Goal: Obtain resource: Download file/media

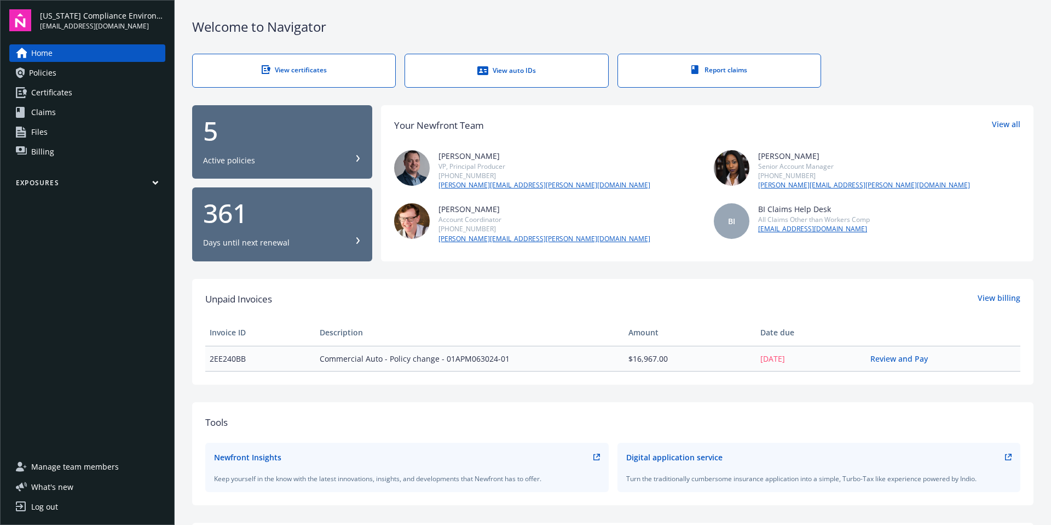
click at [36, 96] on span "Certificates" at bounding box center [51, 93] width 41 height 18
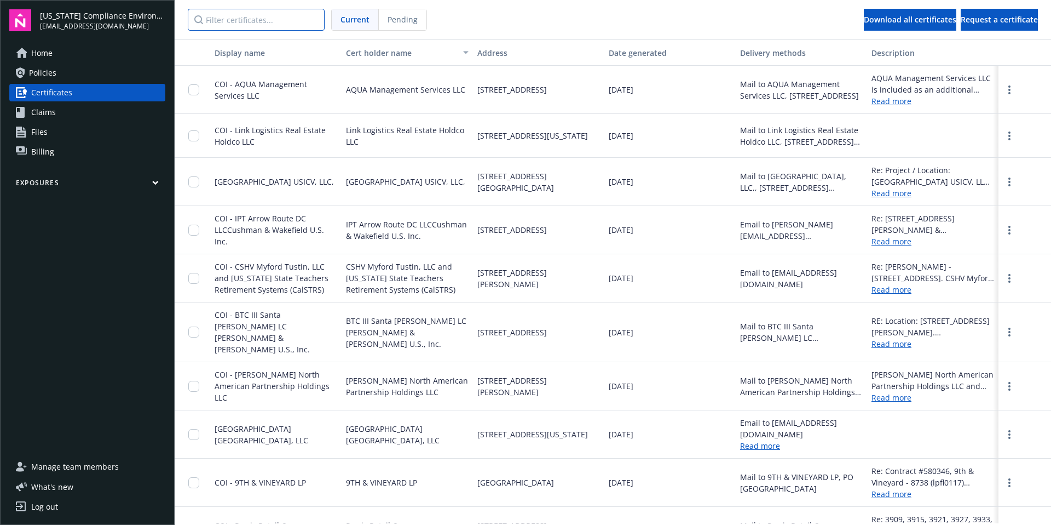
click at [210, 25] on input "Filter certificates..." at bounding box center [256, 20] width 137 height 22
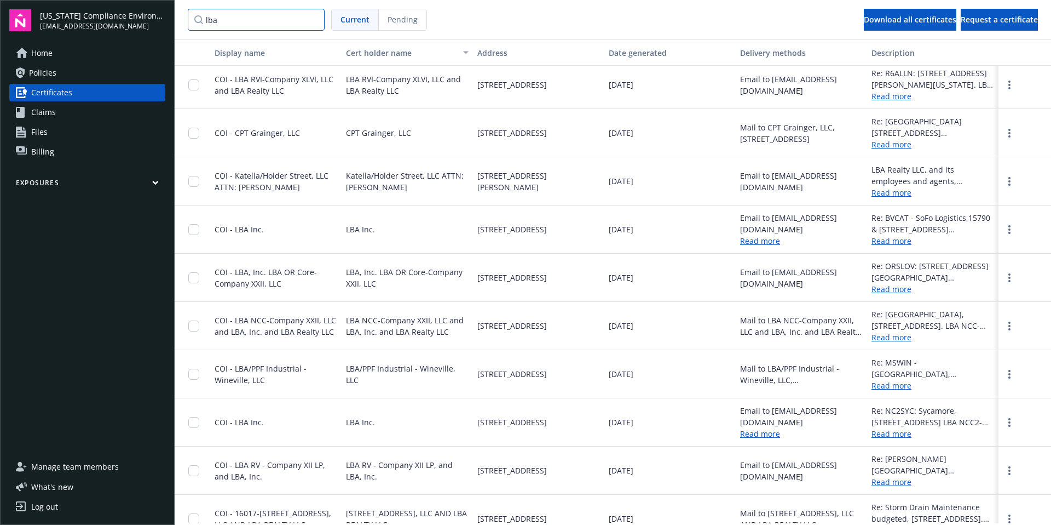
scroll to position [453, 0]
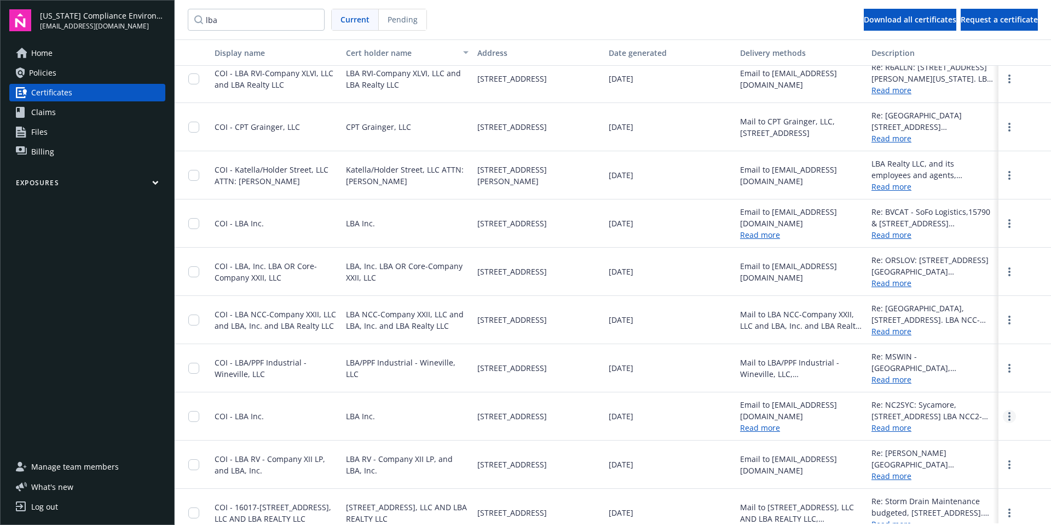
click at [1005, 416] on link "more" at bounding box center [1009, 416] width 13 height 13
click at [969, 436] on link "Download" at bounding box center [981, 439] width 72 height 22
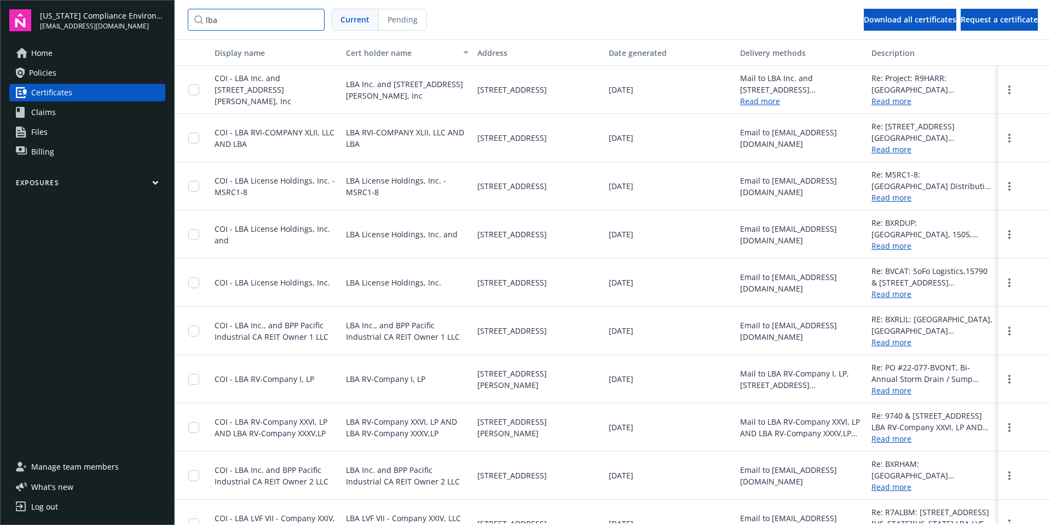
drag, startPoint x: 226, startPoint y: 21, endPoint x: 178, endPoint y: 11, distance: 48.6
click at [178, 11] on nav "lba Current Pending Download all certificates Request a certificate" at bounding box center [613, 19] width 877 height 39
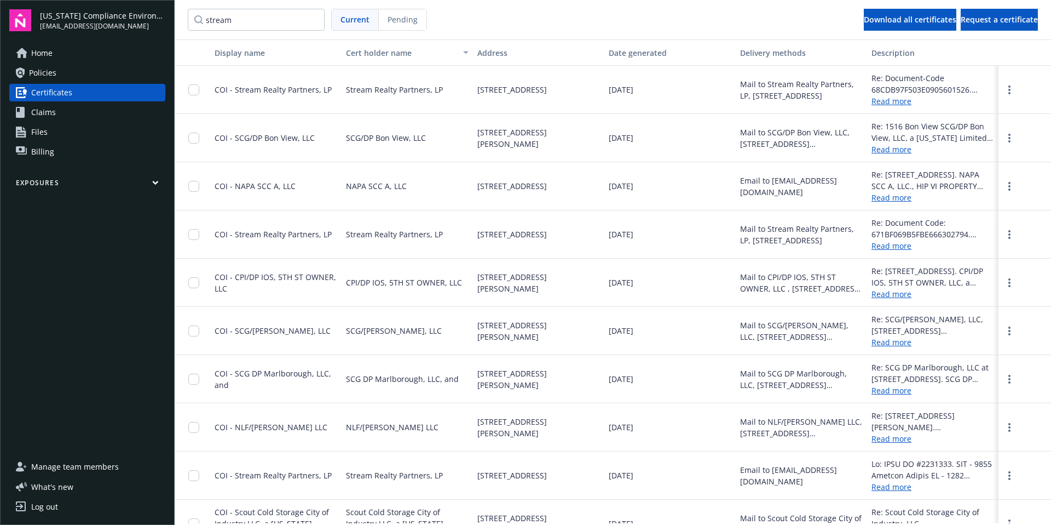
click at [883, 103] on link "Read more" at bounding box center [933, 100] width 123 height 11
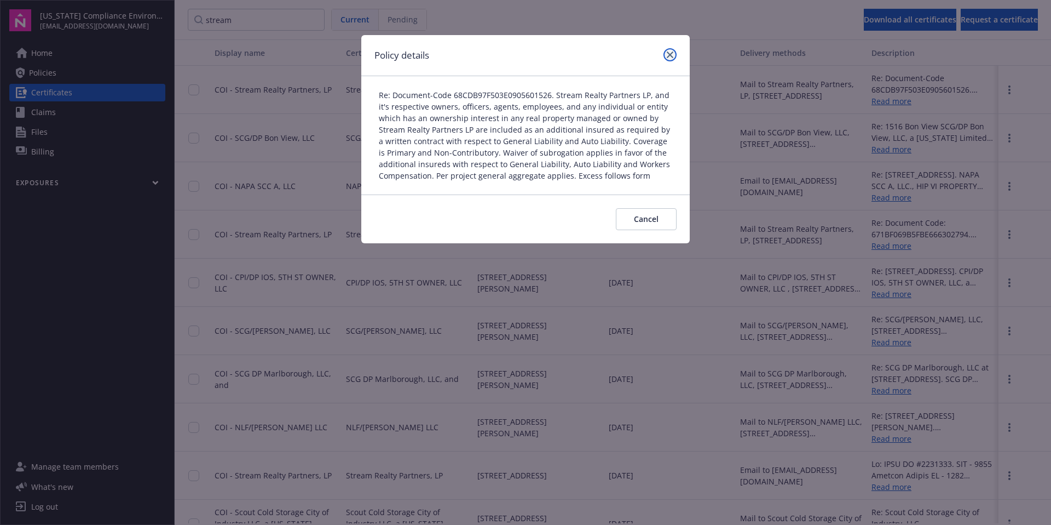
click at [664, 55] on link "close" at bounding box center [670, 54] width 13 height 13
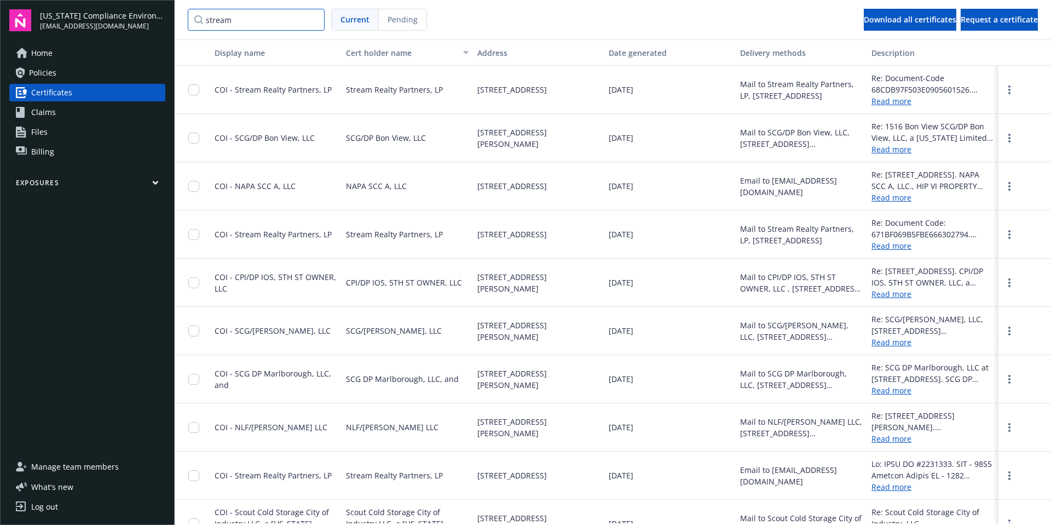
drag, startPoint x: 246, startPoint y: 16, endPoint x: 182, endPoint y: 12, distance: 64.2
click at [182, 12] on nav "stream Current Pending Download all certificates Request a certificate" at bounding box center [613, 19] width 877 height 39
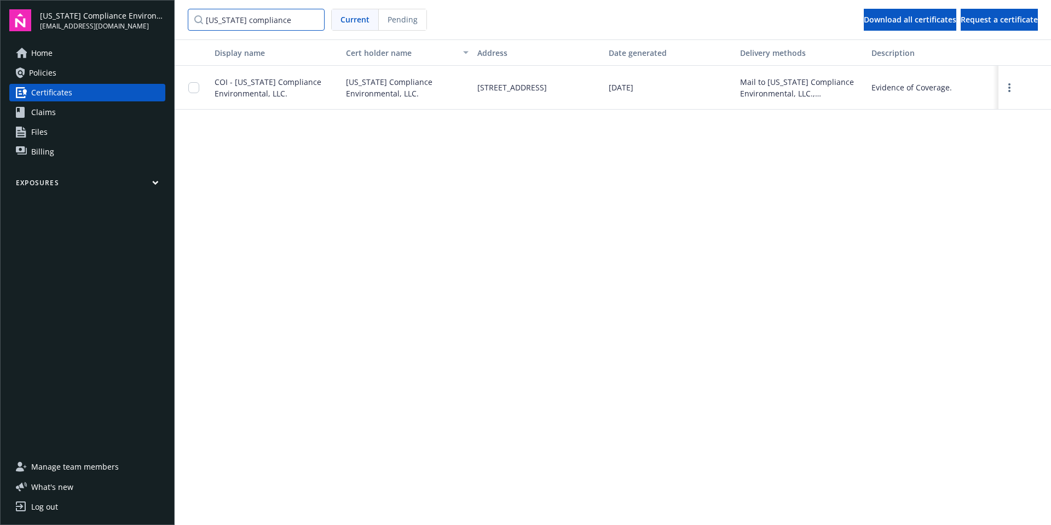
drag, startPoint x: 272, startPoint y: 19, endPoint x: 126, endPoint y: -7, distance: 147.5
click at [126, 0] on html "[US_STATE] Compliance Environmental, LLC [EMAIL_ADDRESS][DOMAIN_NAME] Home Poli…" at bounding box center [525, 262] width 1051 height 525
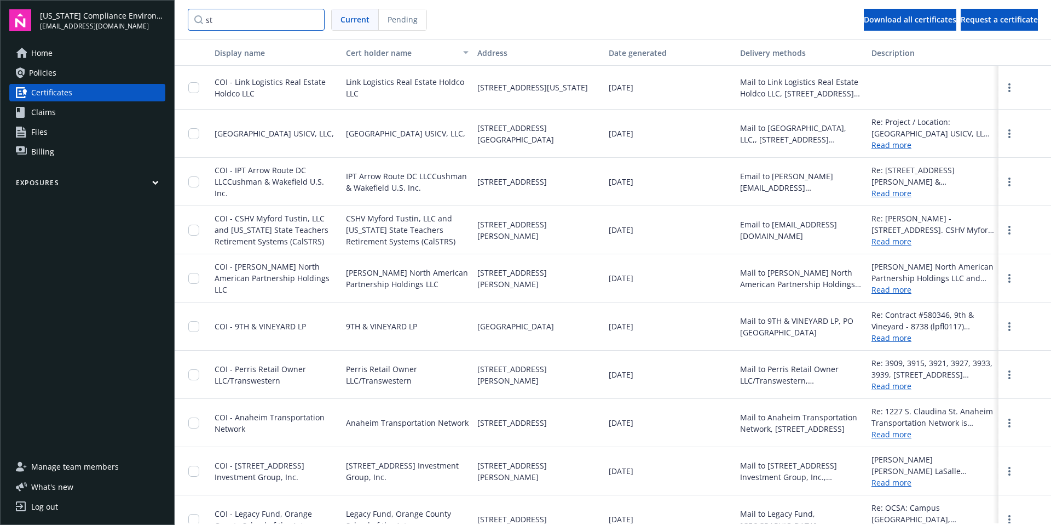
type input "s"
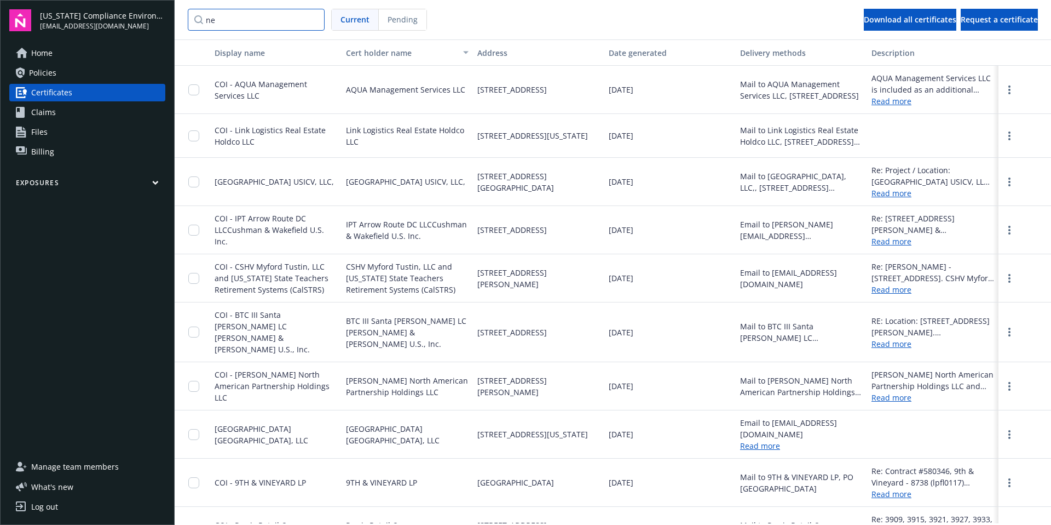
type input "n"
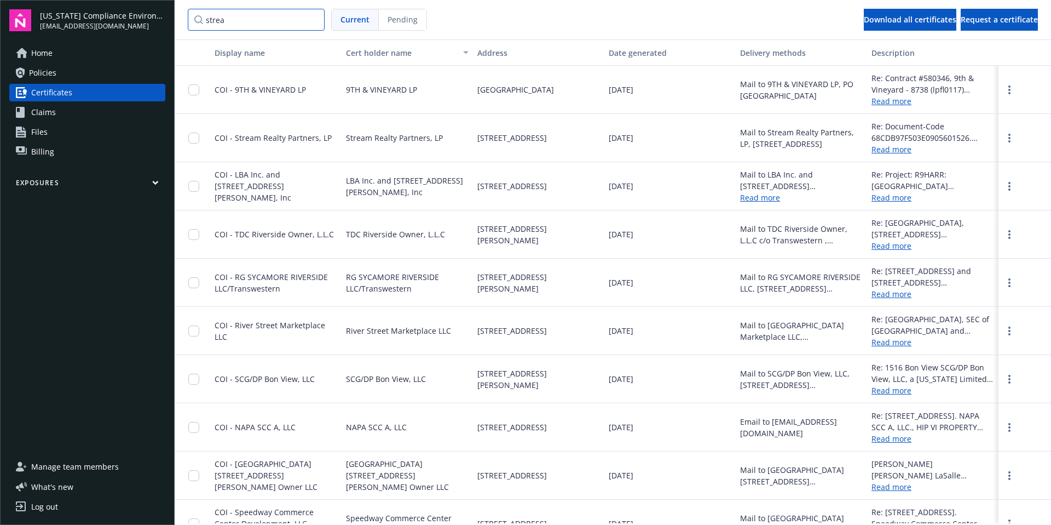
type input "stream"
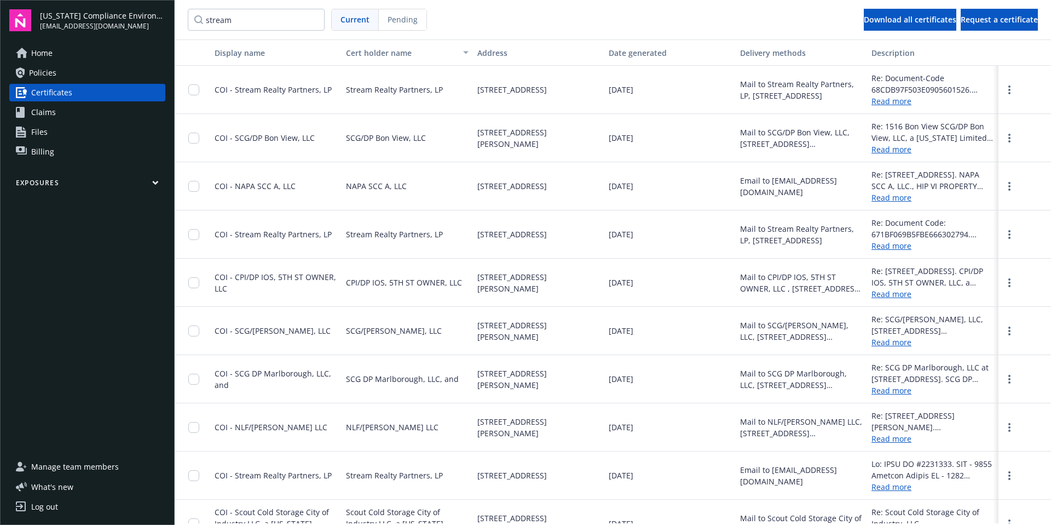
click at [873, 102] on link "Read more" at bounding box center [933, 100] width 123 height 11
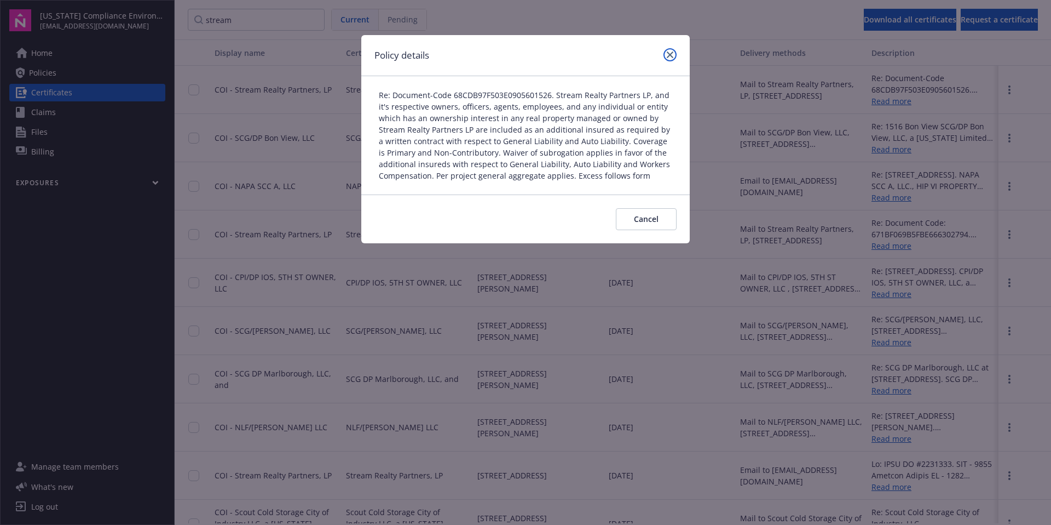
click at [670, 54] on icon "close" at bounding box center [670, 54] width 7 height 7
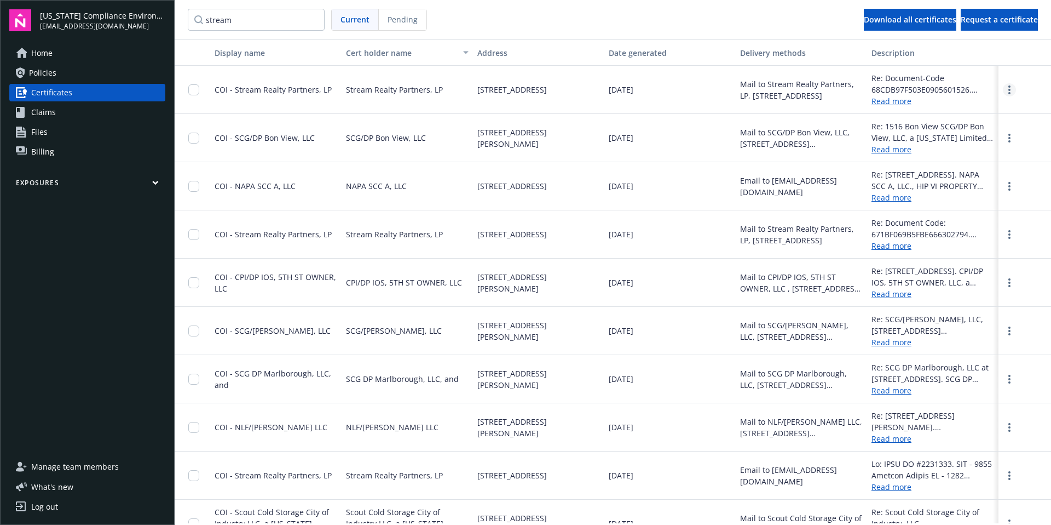
click at [1003, 91] on link "more" at bounding box center [1009, 89] width 13 height 13
click at [977, 108] on link "Download" at bounding box center [981, 112] width 72 height 22
click at [56, 77] on link "Policies" at bounding box center [87, 73] width 156 height 18
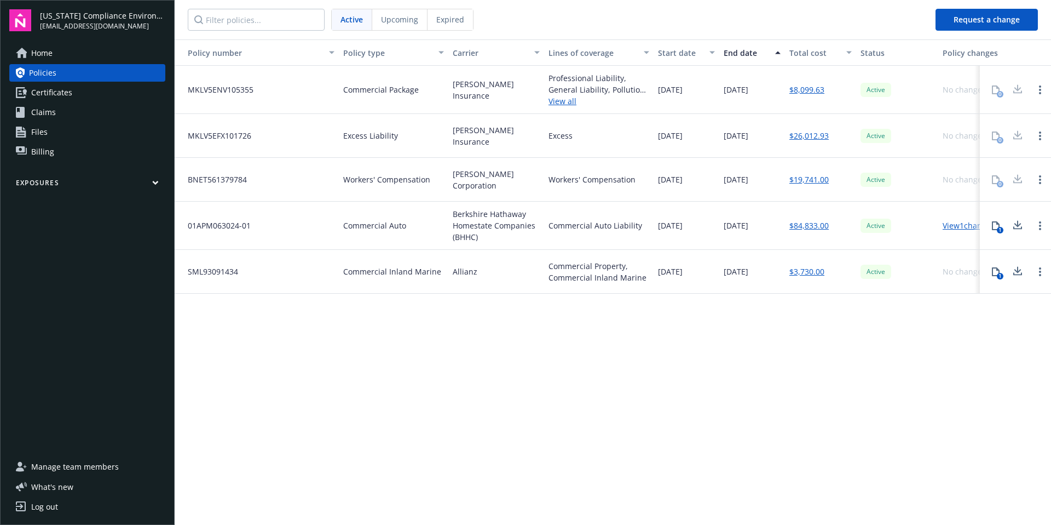
click at [554, 102] on link "View all" at bounding box center [599, 100] width 101 height 11
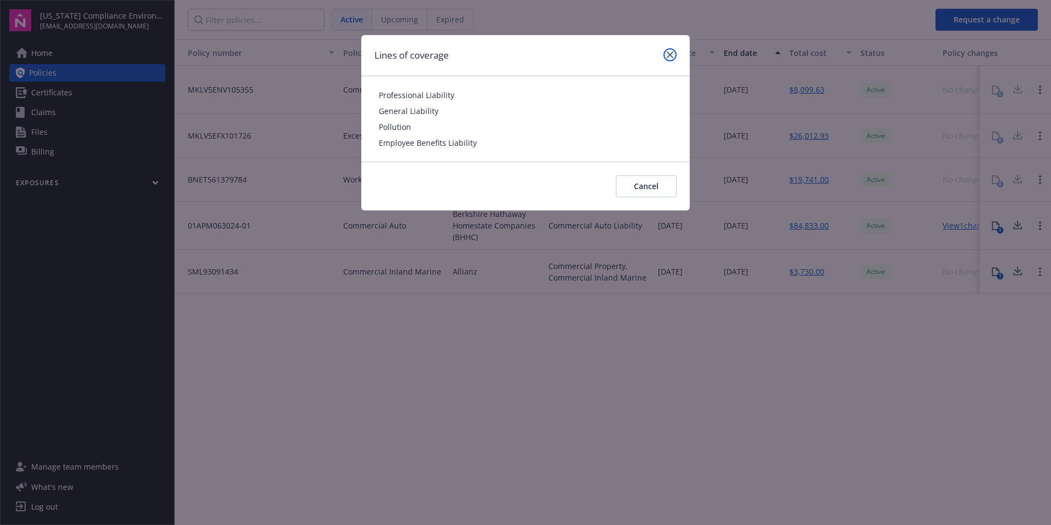
click at [671, 55] on icon "close" at bounding box center [670, 54] width 7 height 7
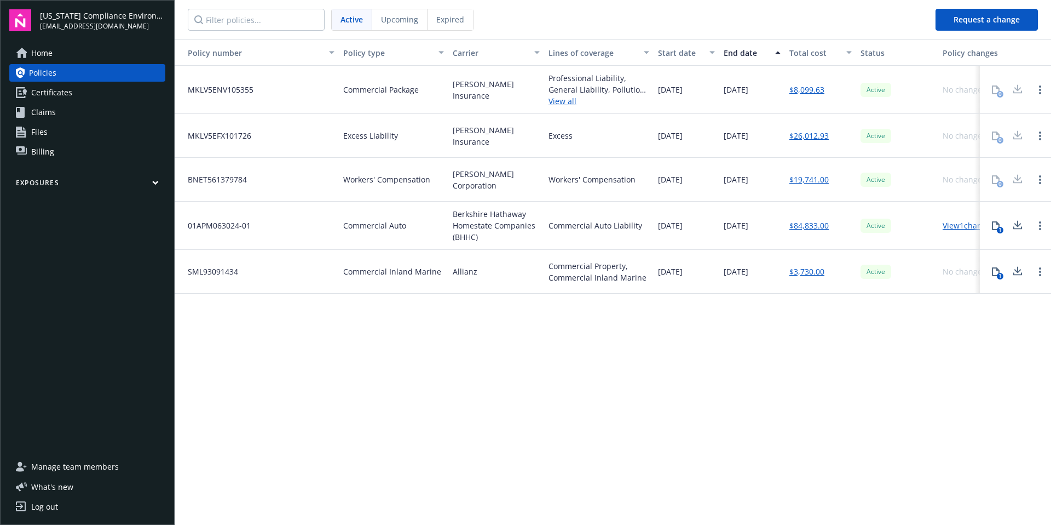
click at [998, 273] on div "1" at bounding box center [1000, 276] width 7 height 7
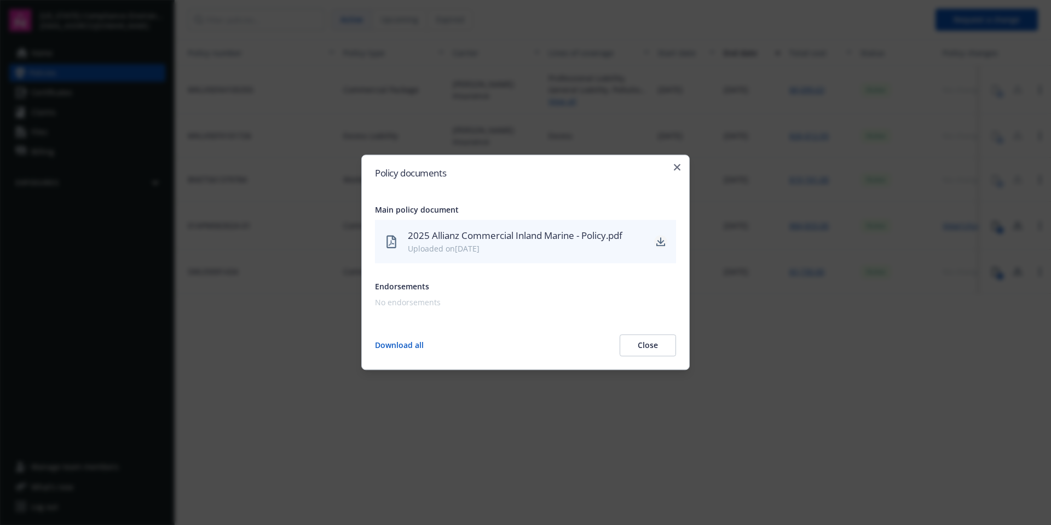
click at [663, 244] on icon "download" at bounding box center [660, 241] width 9 height 9
click at [674, 168] on icon "button" at bounding box center [677, 167] width 7 height 7
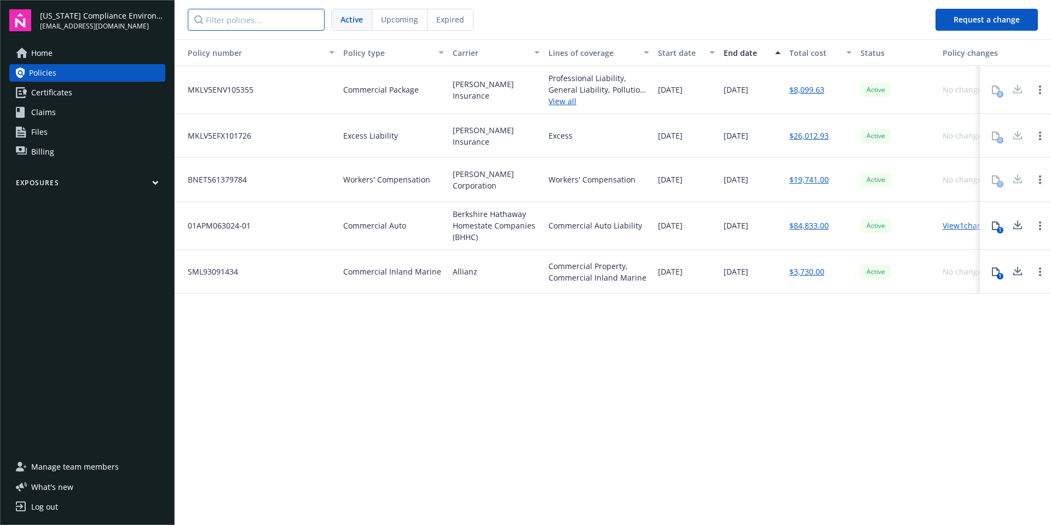
click at [283, 26] on input "Filter policies..." at bounding box center [256, 20] width 137 height 22
click at [109, 95] on link "Certificates" at bounding box center [87, 93] width 156 height 18
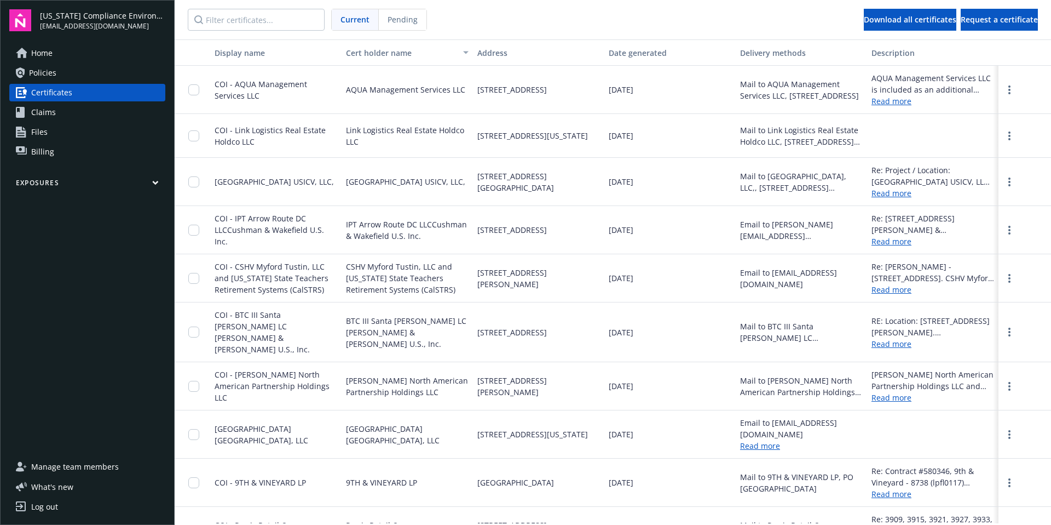
click at [899, 100] on link "Read more" at bounding box center [933, 100] width 123 height 11
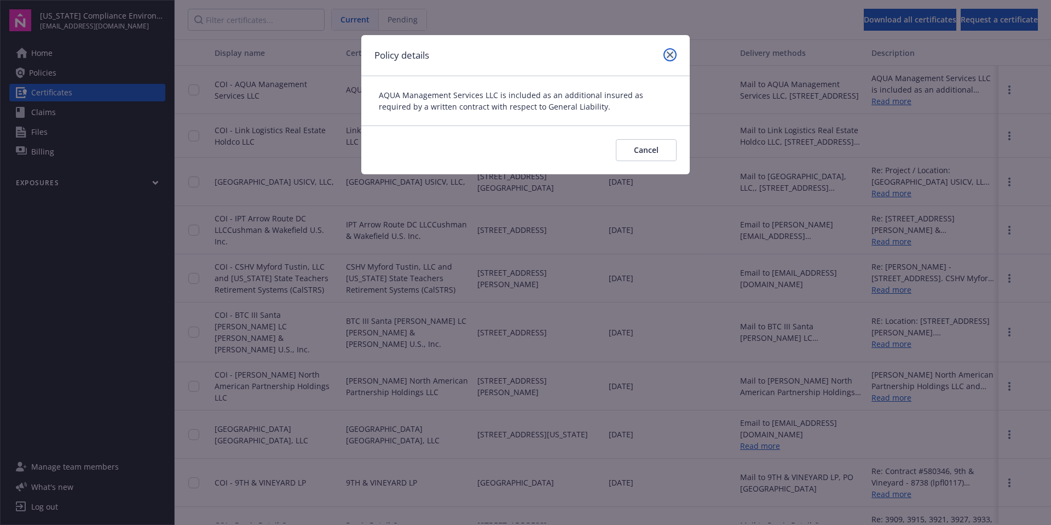
click at [667, 55] on icon "close" at bounding box center [670, 54] width 7 height 7
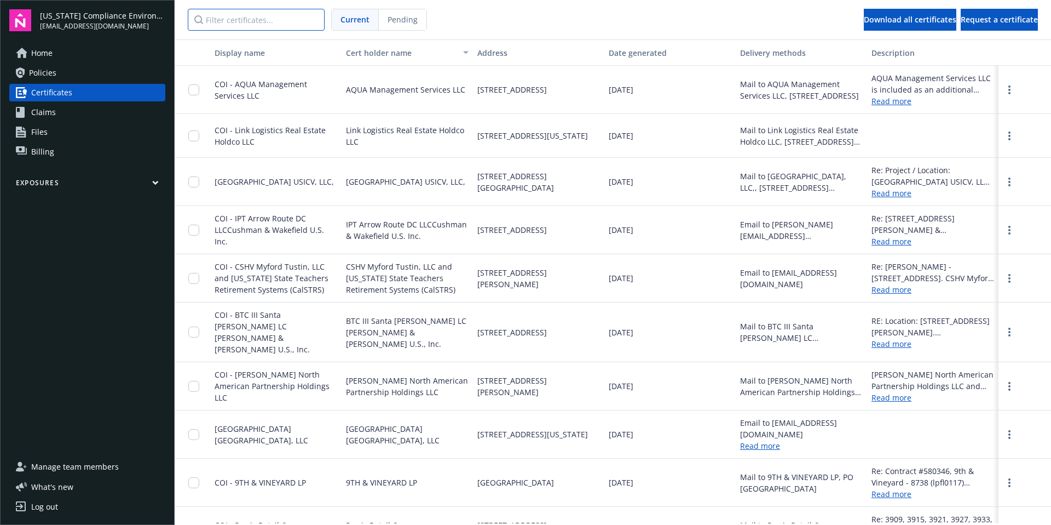
click at [303, 22] on input "Filter certificates..." at bounding box center [256, 20] width 137 height 22
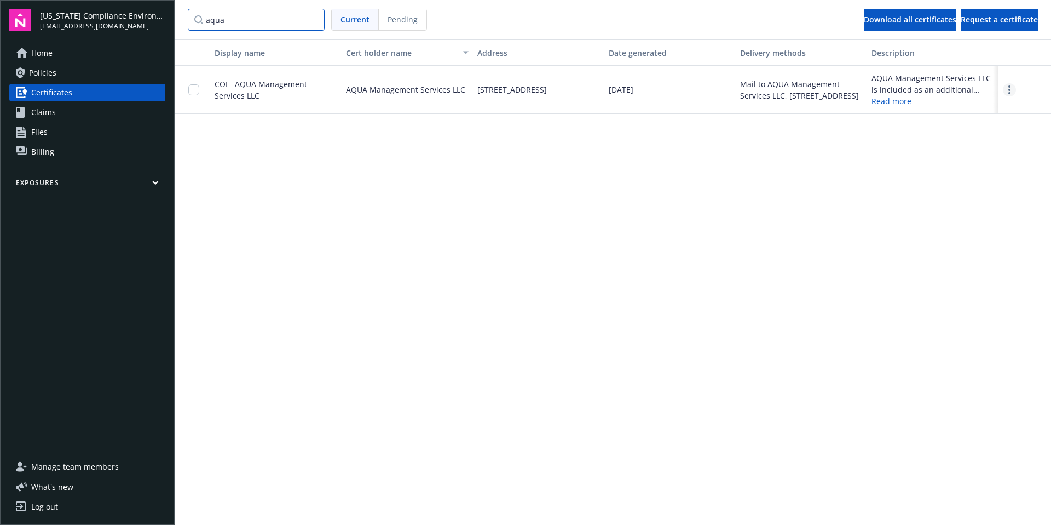
type input "aqua"
click at [1009, 92] on icon "more" at bounding box center [1010, 89] width 2 height 9
click at [889, 99] on link "Read more" at bounding box center [933, 100] width 123 height 11
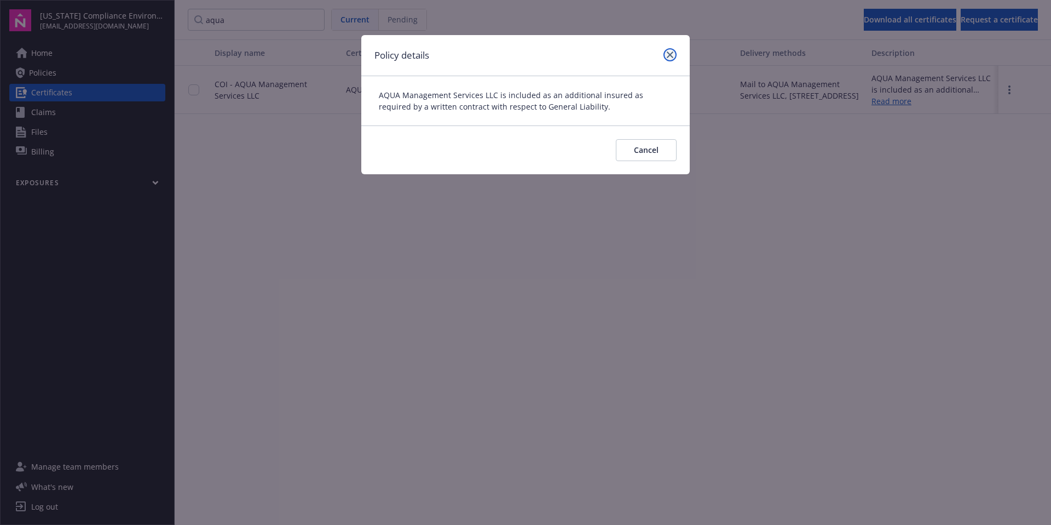
click at [670, 55] on icon "close" at bounding box center [670, 54] width 7 height 7
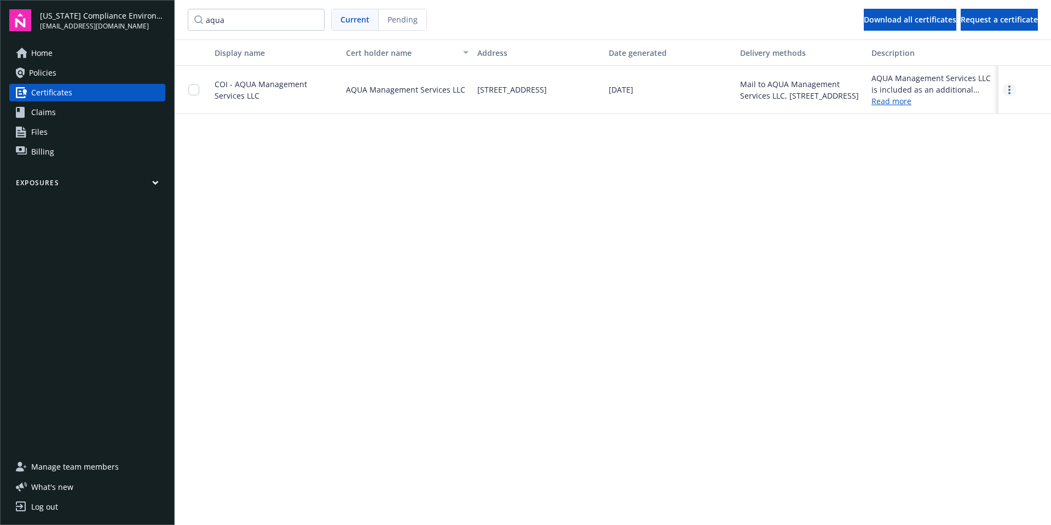
click at [1010, 91] on icon "more" at bounding box center [1010, 89] width 2 height 9
click at [990, 108] on link "Download" at bounding box center [980, 112] width 72 height 22
